Goal: Task Accomplishment & Management: Manage account settings

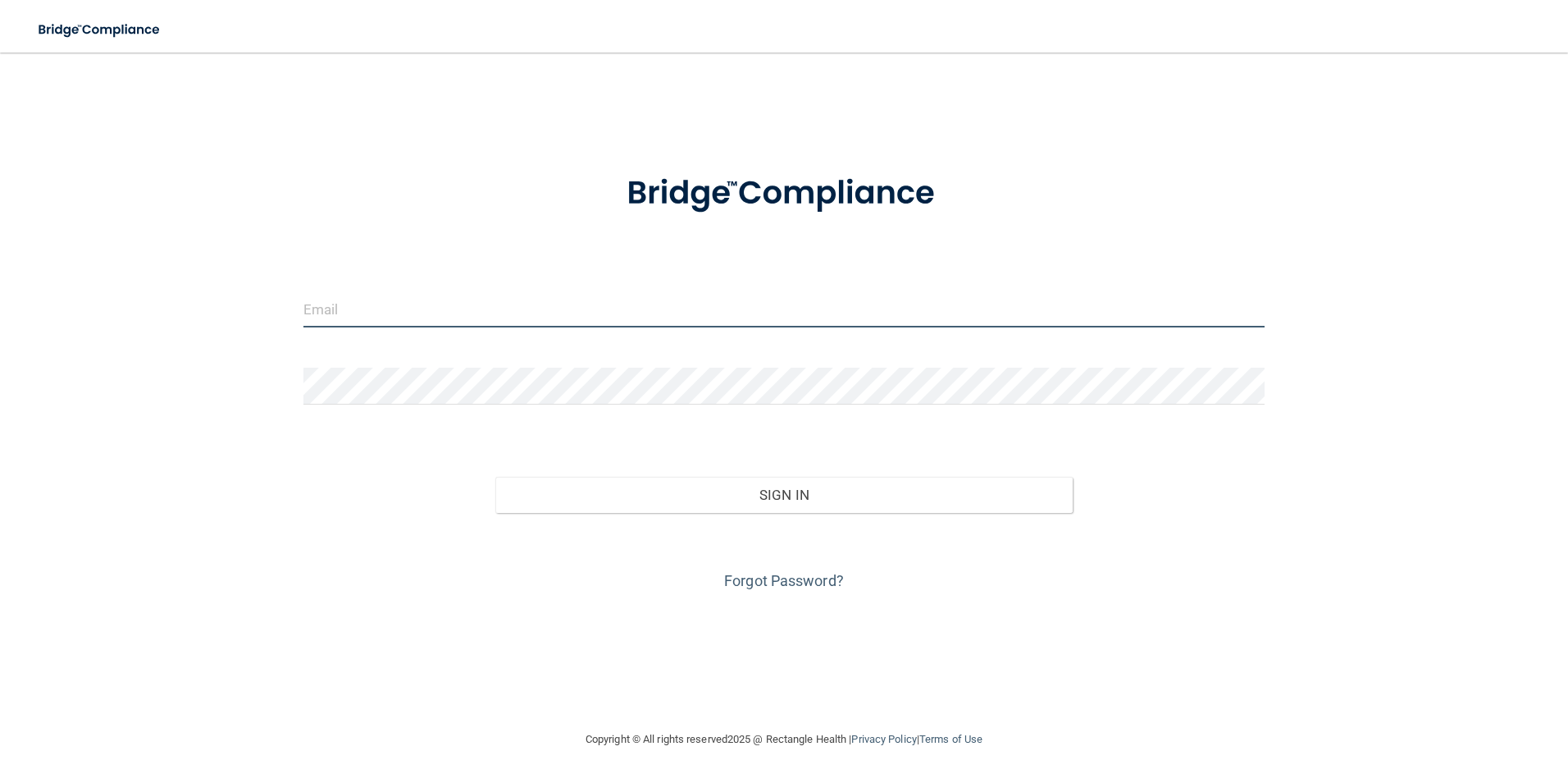
click at [354, 309] on input "email" at bounding box center [784, 308] width 962 height 37
type input "[EMAIL_ADDRESS][DOMAIN_NAME]"
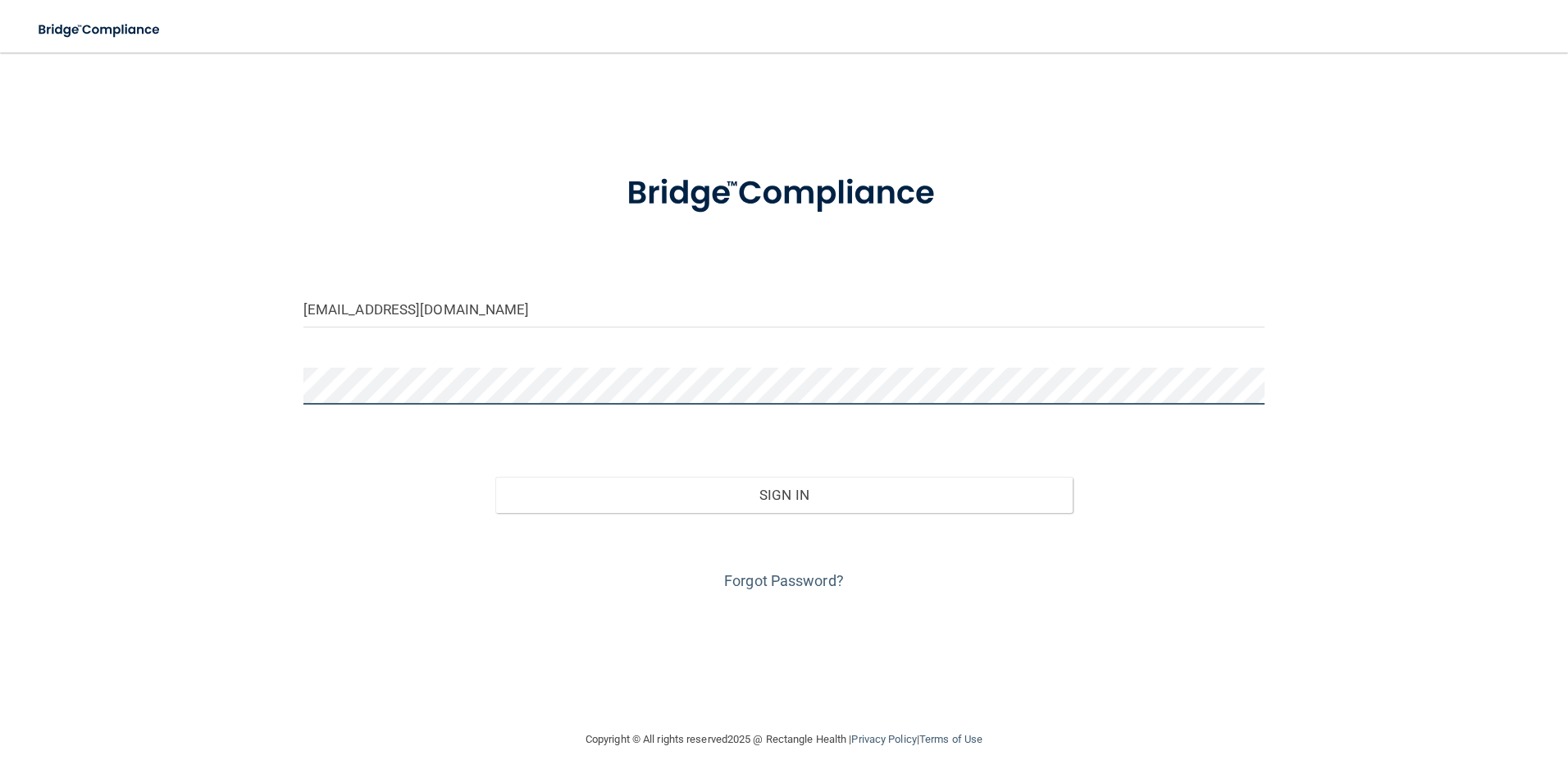
click at [495, 476] on button "Sign In" at bounding box center [784, 494] width 578 height 36
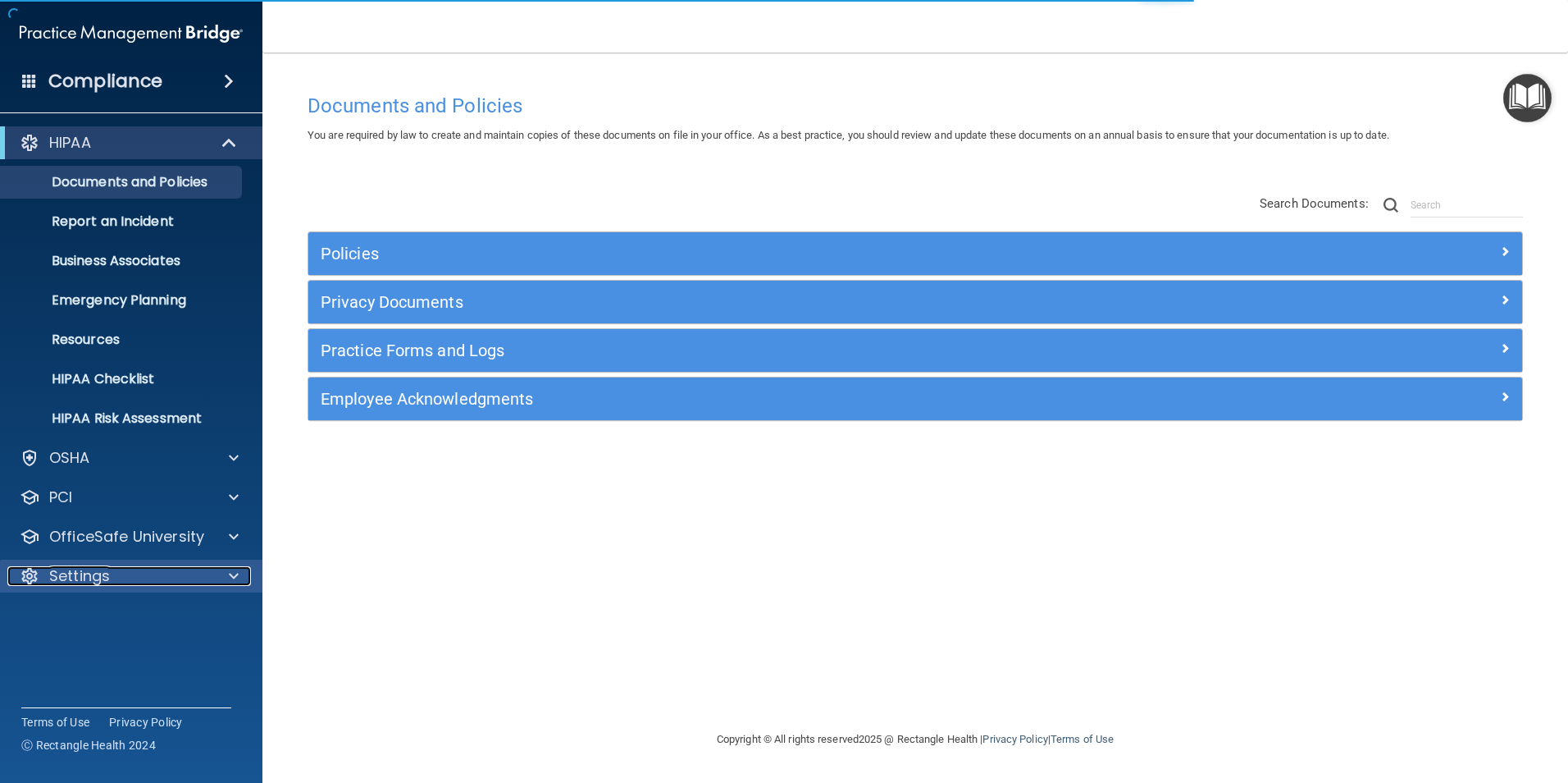
click at [78, 578] on p "Settings" at bounding box center [79, 576] width 60 height 20
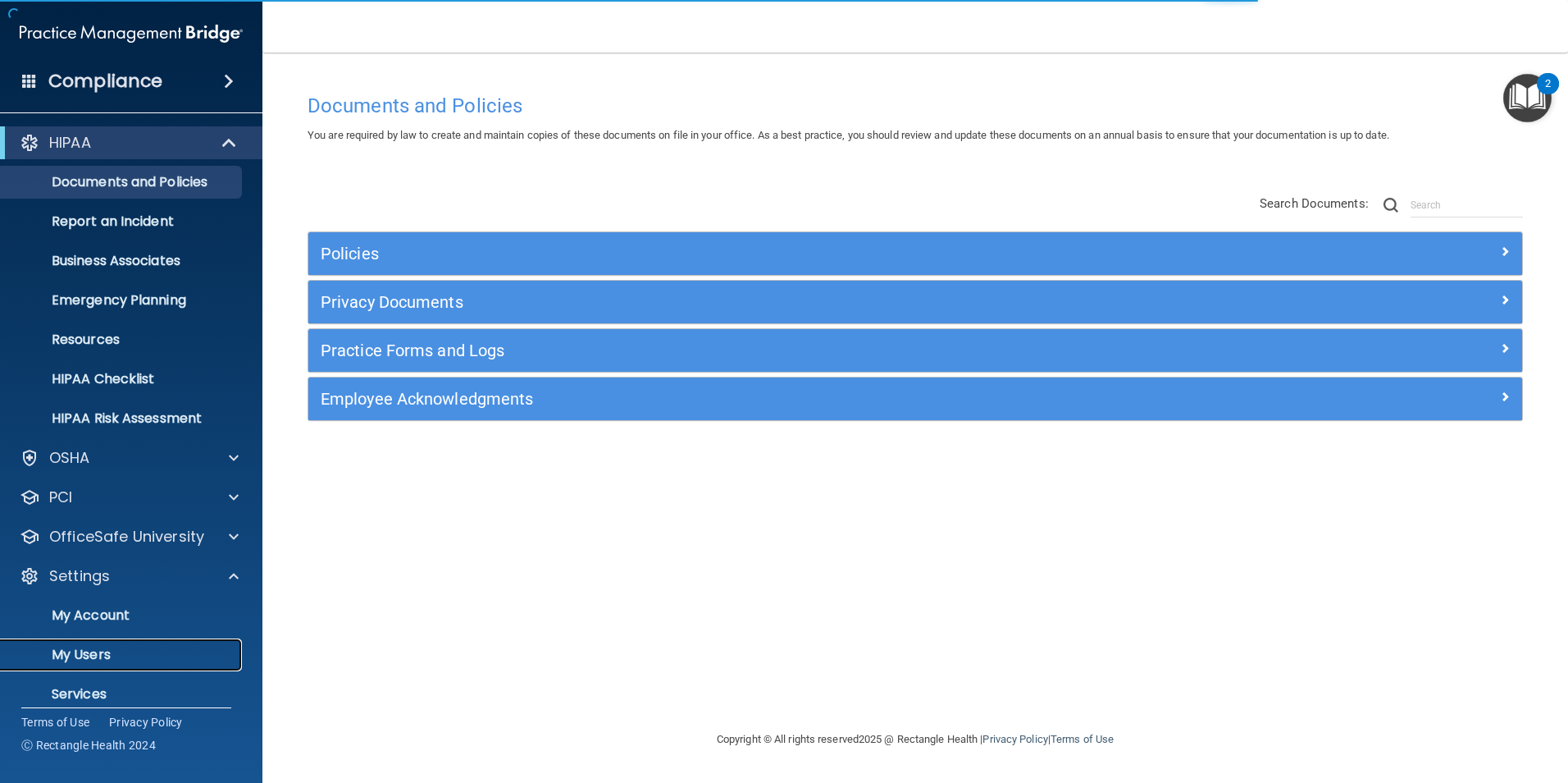
click at [125, 650] on p "My Users" at bounding box center [122, 655] width 224 height 17
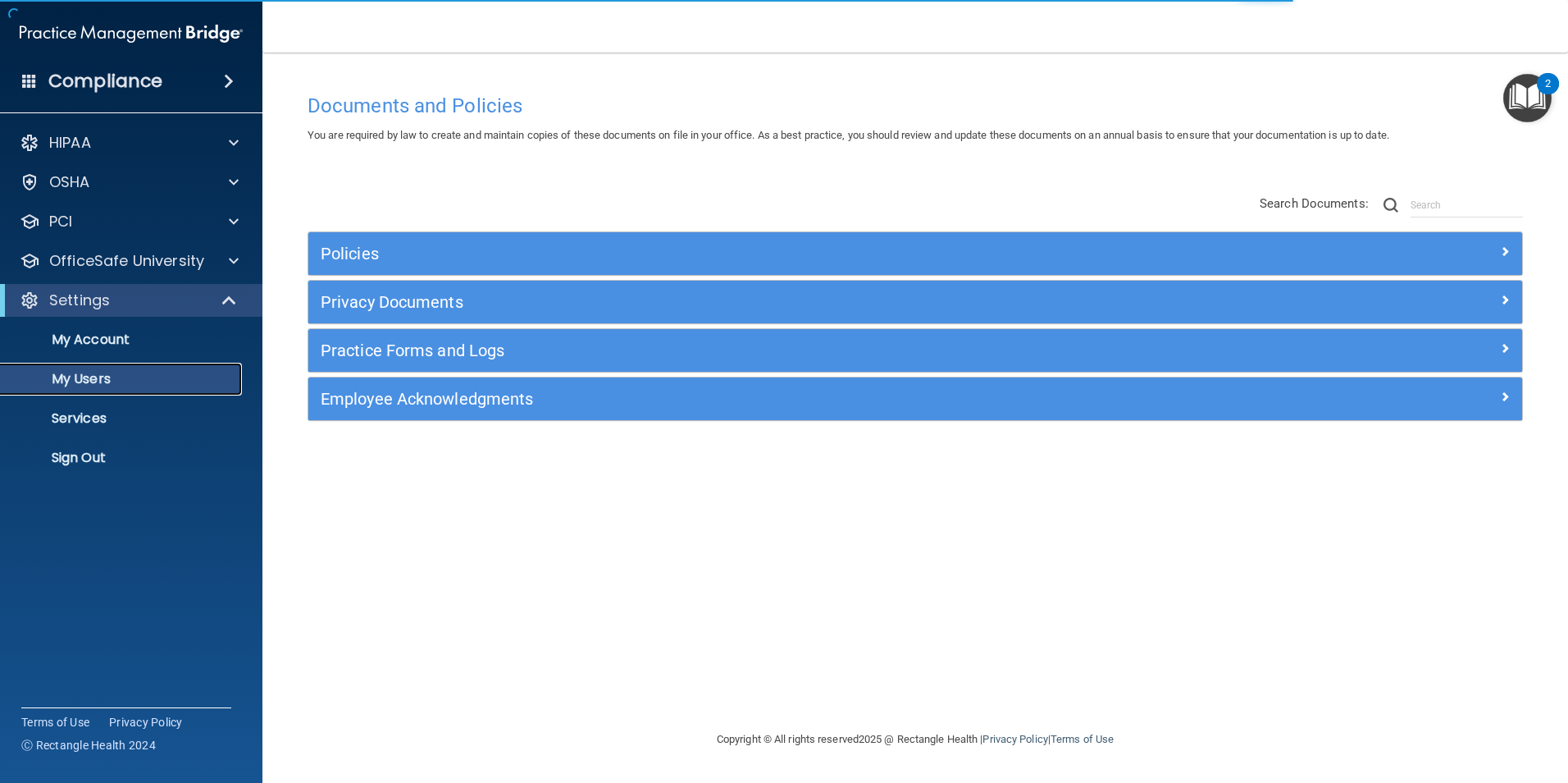
select select "20"
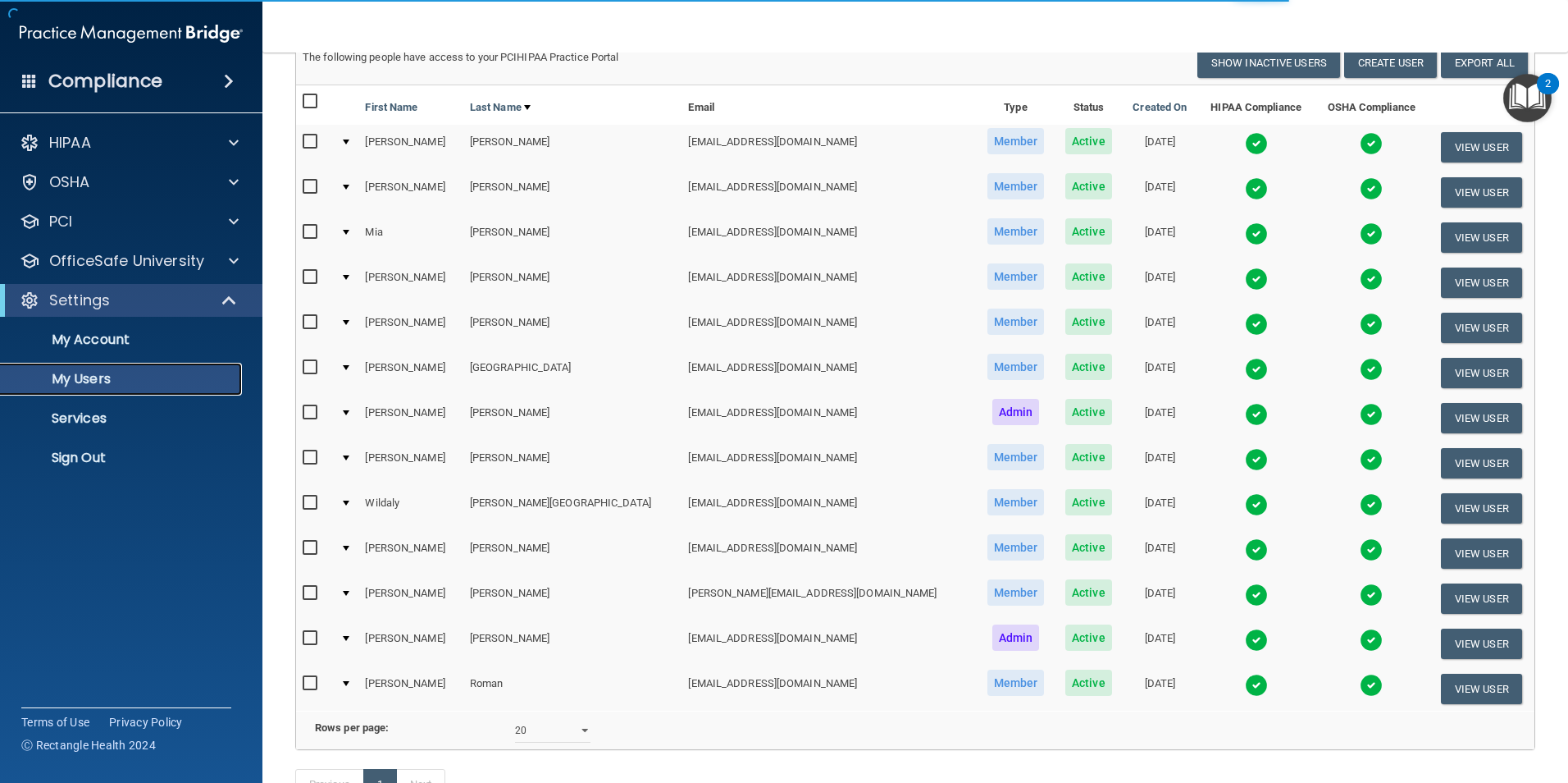
scroll to position [260, 0]
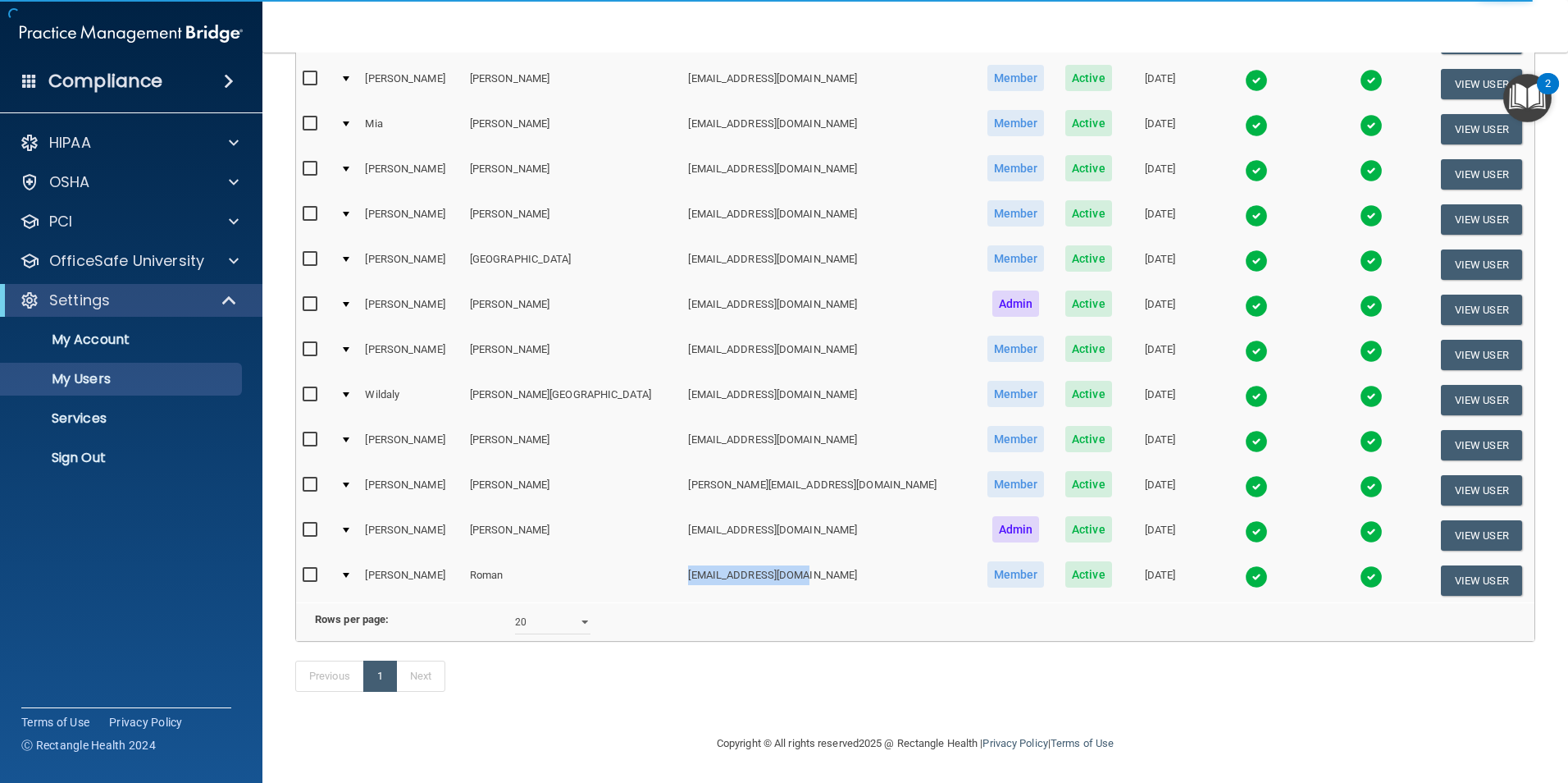
drag, startPoint x: 603, startPoint y: 548, endPoint x: 724, endPoint y: 547, distance: 121.0
click at [724, 558] on td "[EMAIL_ADDRESS][DOMAIN_NAME]" at bounding box center [829, 580] width 294 height 45
drag, startPoint x: 724, startPoint y: 547, endPoint x: 680, endPoint y: 551, distance: 44.2
copy td "[EMAIL_ADDRESS][DOMAIN_NAME]"
